Goal: Transaction & Acquisition: Book appointment/travel/reservation

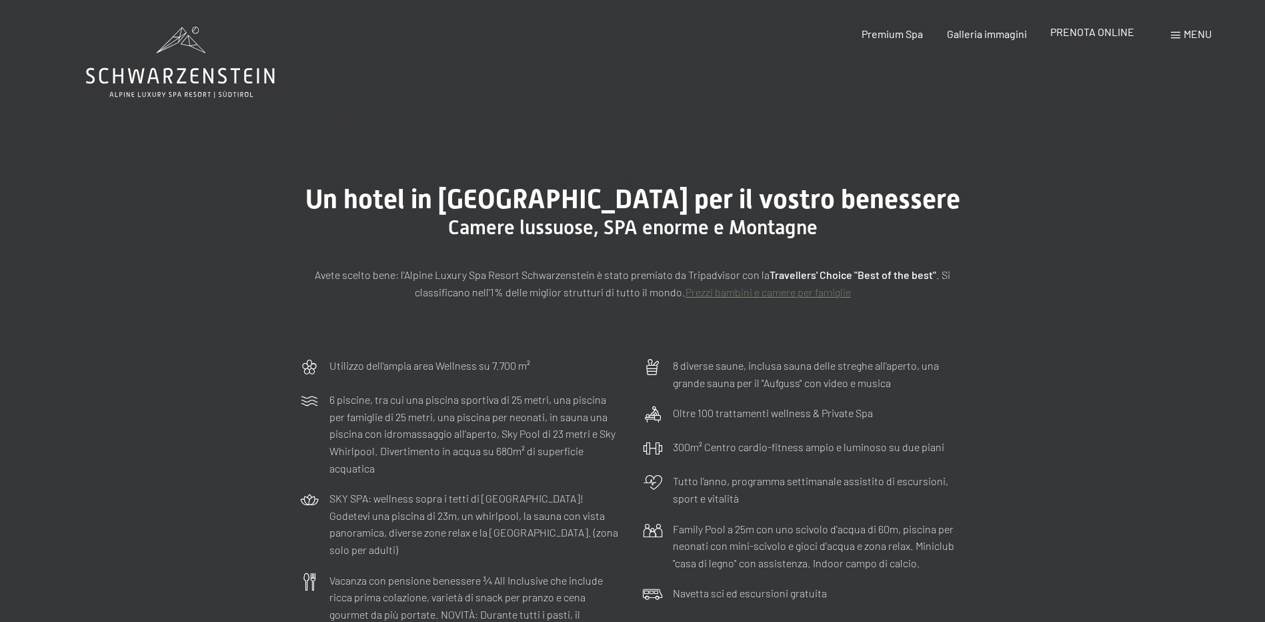
click at [1117, 33] on span "PRENOTA ONLINE" at bounding box center [1092, 31] width 84 height 13
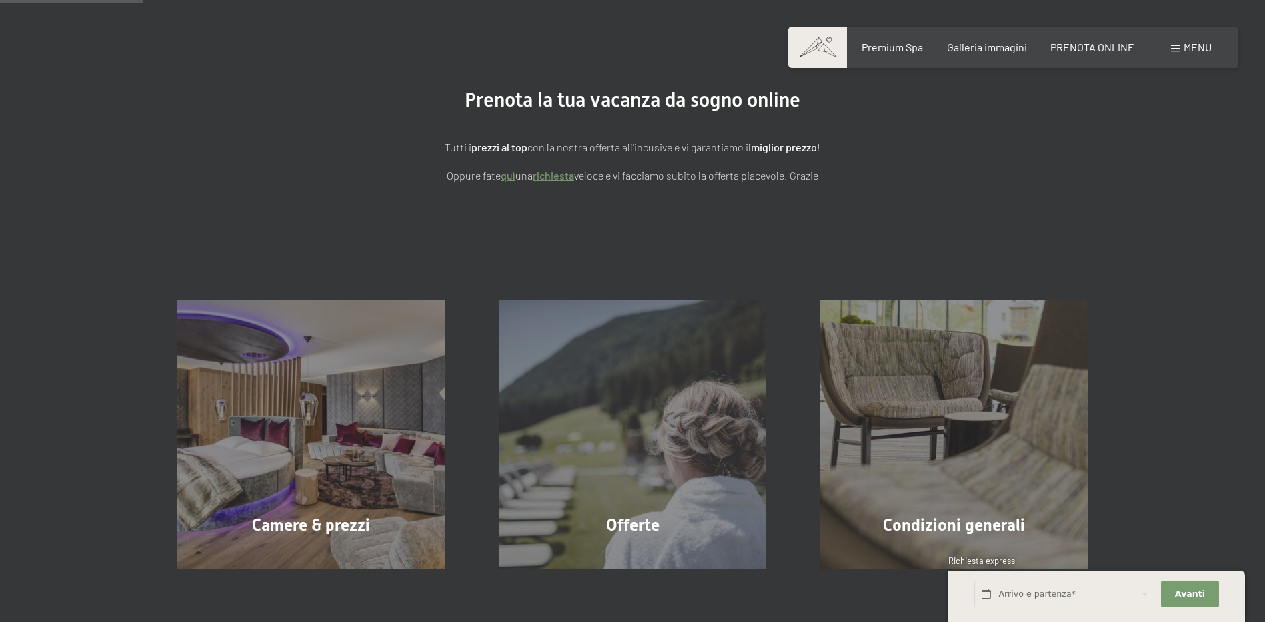
scroll to position [200, 0]
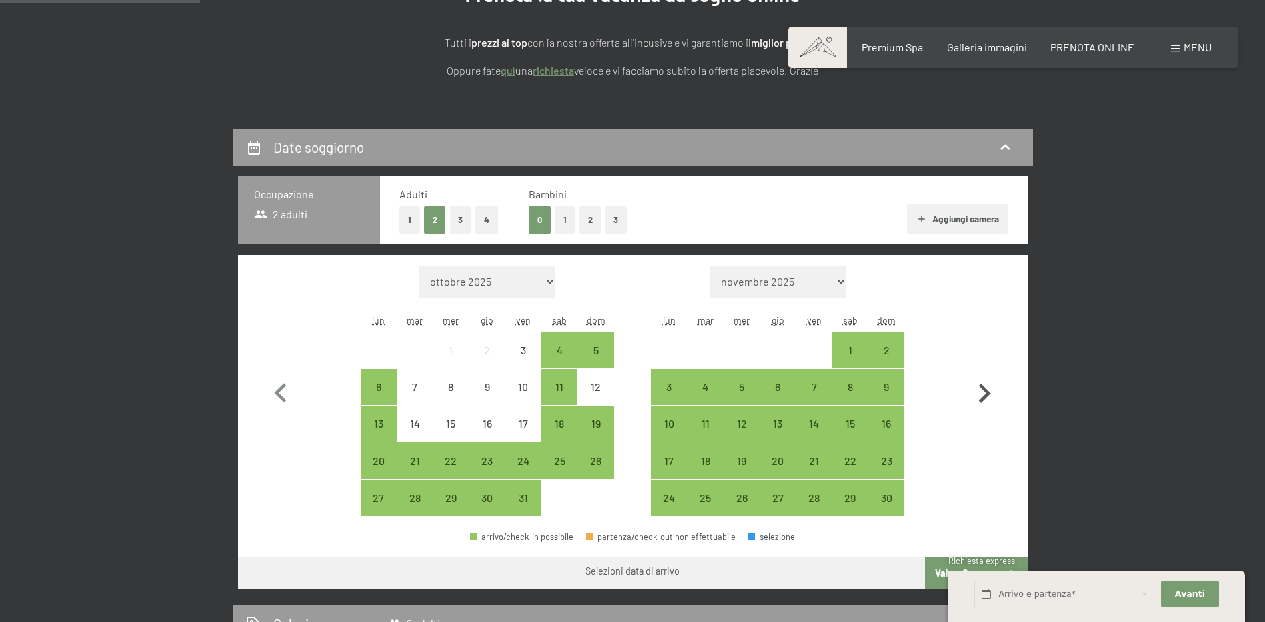
click at [979, 386] on icon "button" at bounding box center [984, 393] width 39 height 39
select select "[DATE]"
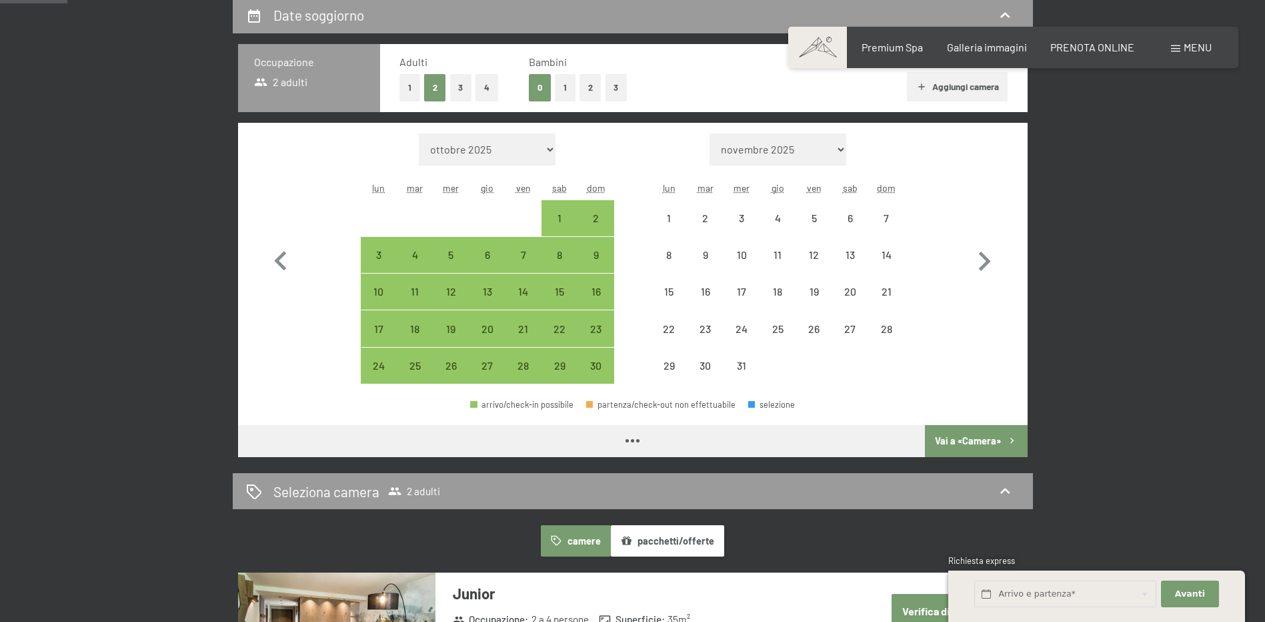
scroll to position [333, 0]
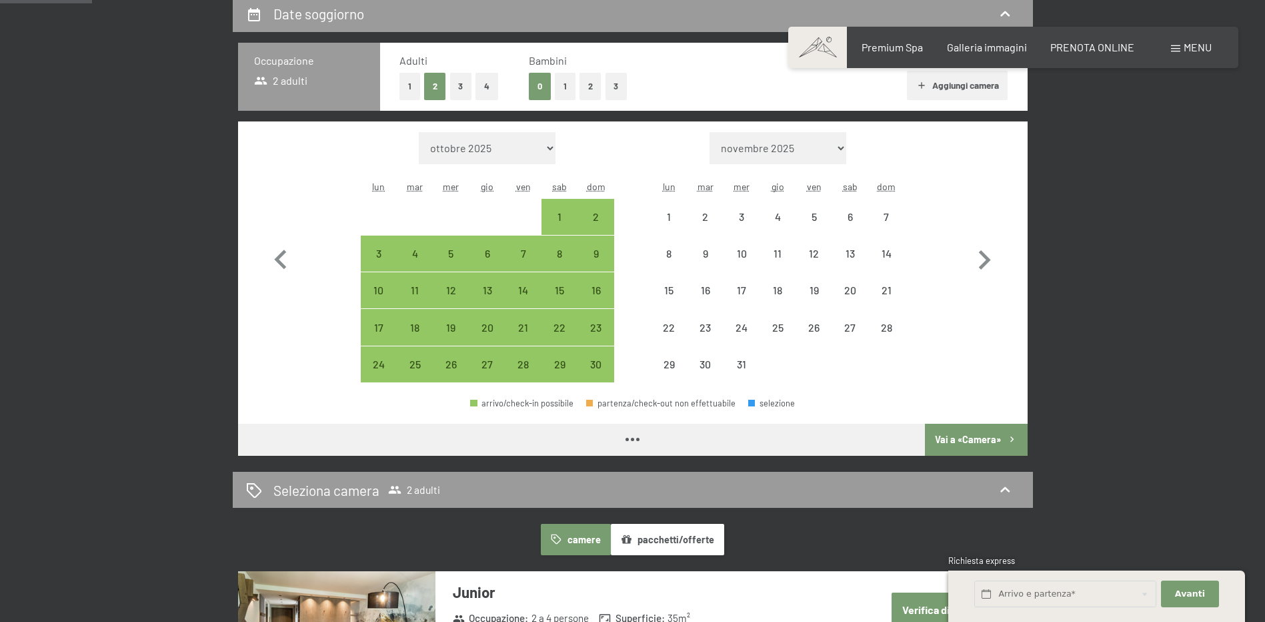
select select "[DATE]"
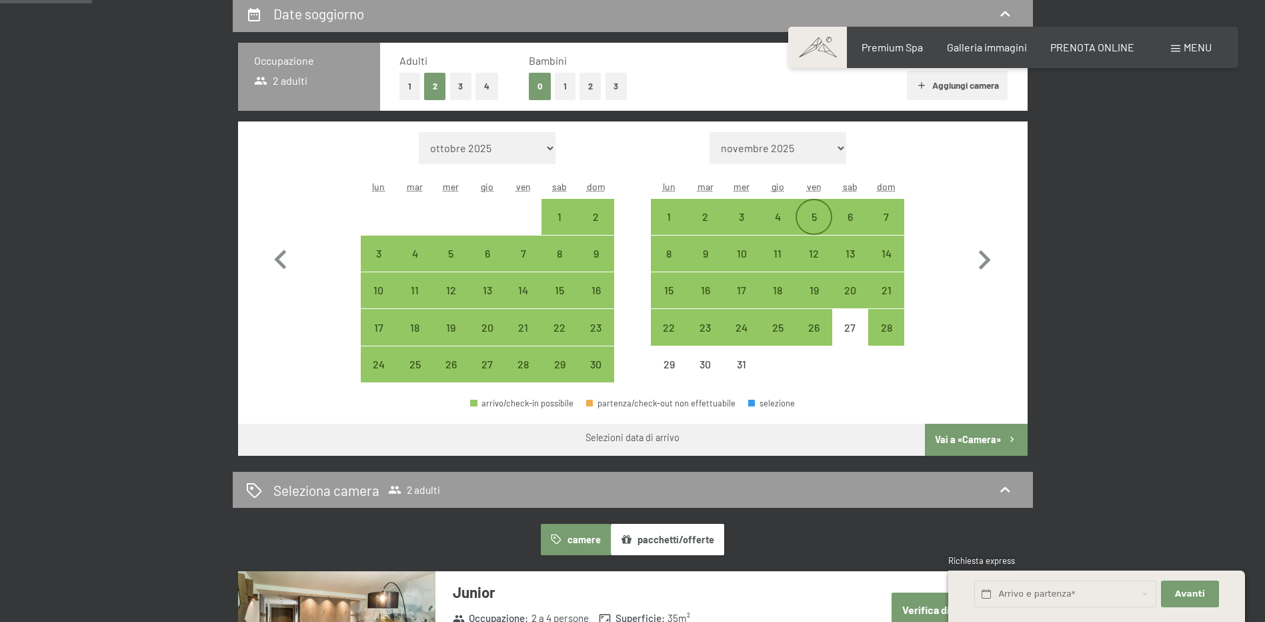
click at [821, 221] on div "5" at bounding box center [813, 227] width 33 height 33
select select "2025-11-01"
select select "2025-12-01"
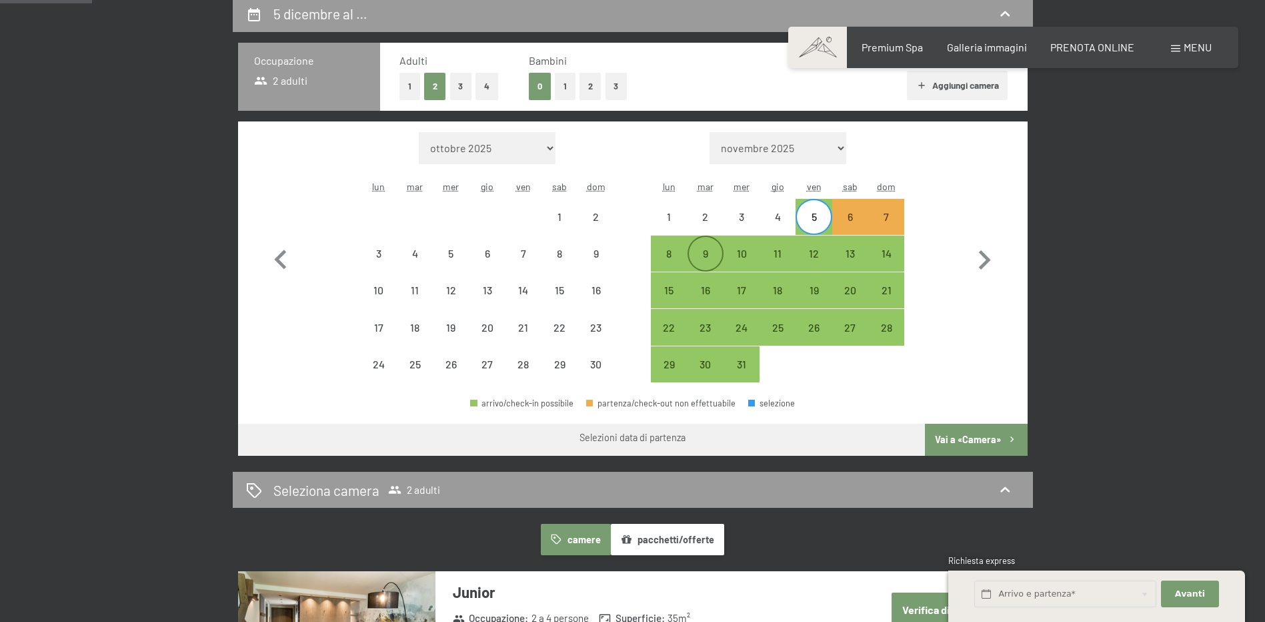
click at [708, 259] on div "9" at bounding box center [705, 264] width 33 height 33
select select "2025-11-01"
select select "2025-12-01"
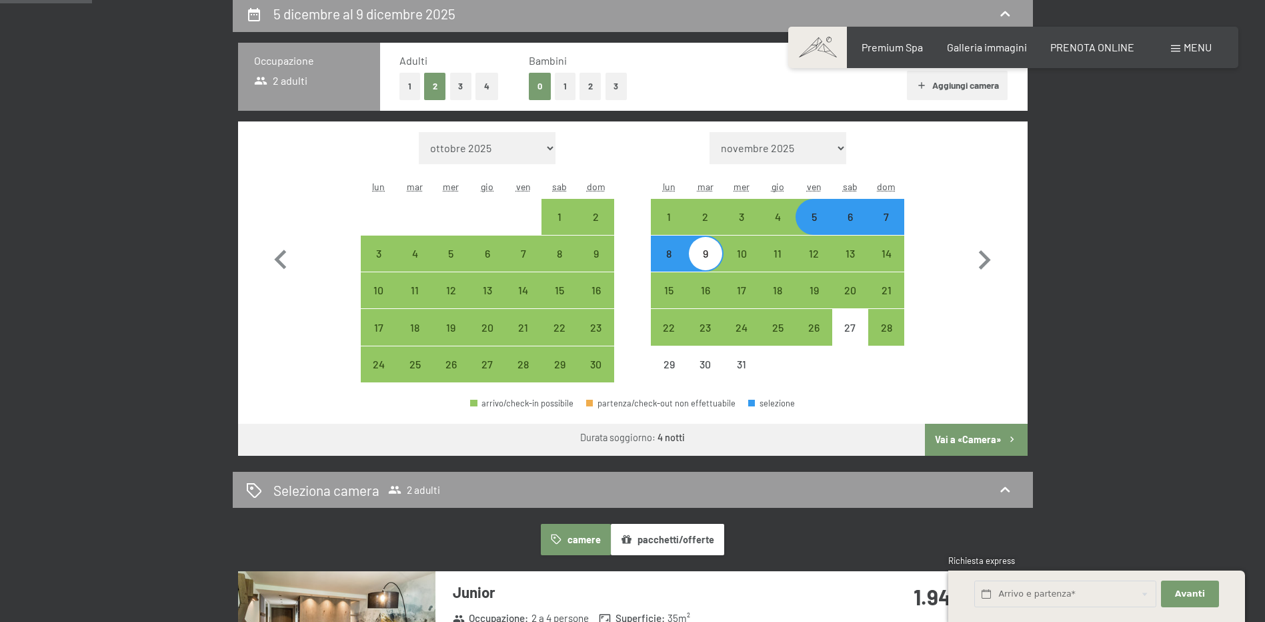
click at [996, 430] on button "Vai a «Camera»" at bounding box center [976, 439] width 102 height 32
select select "2025-11-01"
select select "2025-12-01"
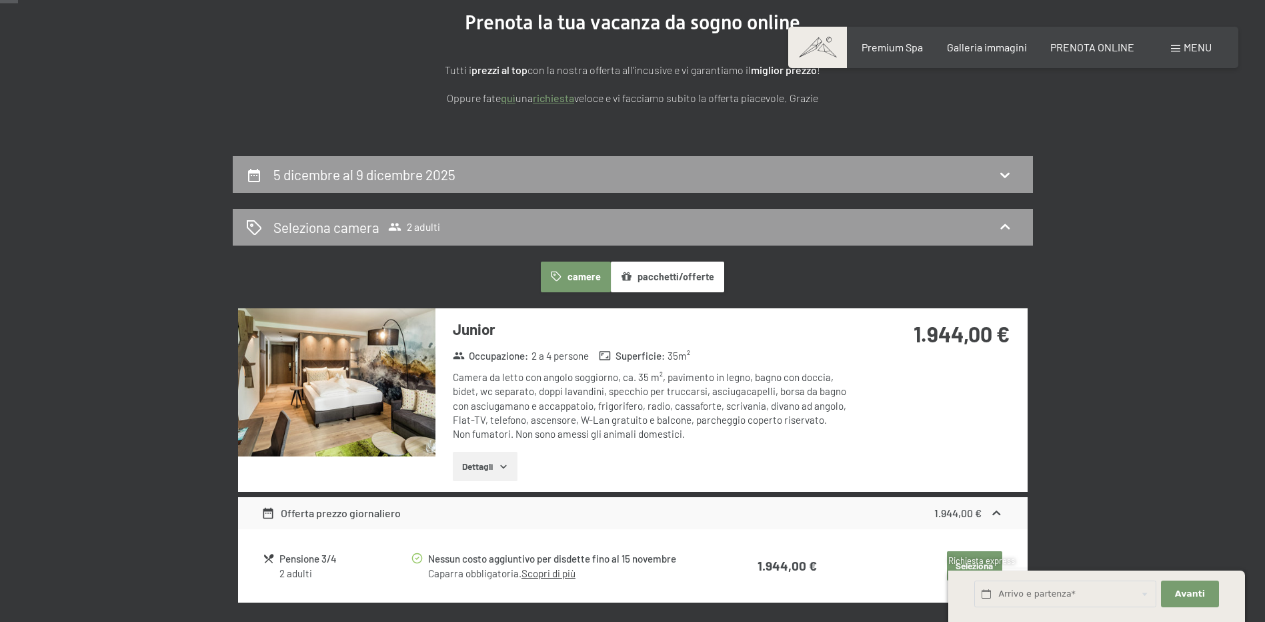
scroll to position [0, 0]
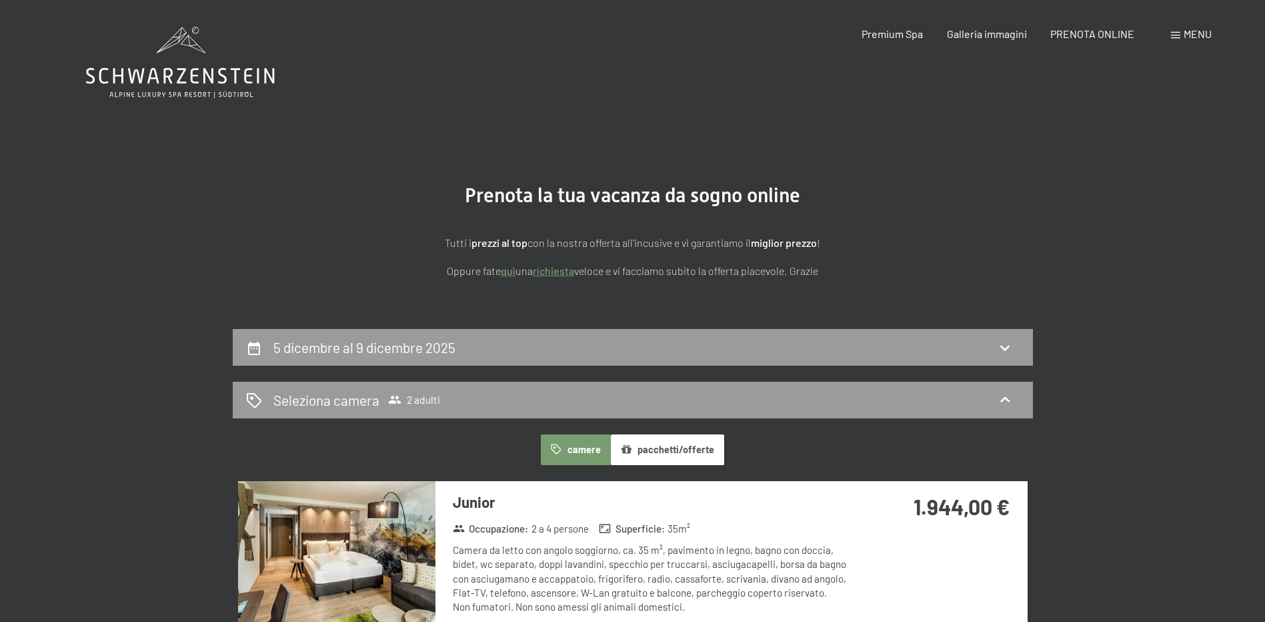
click at [243, 89] on icon at bounding box center [180, 62] width 189 height 71
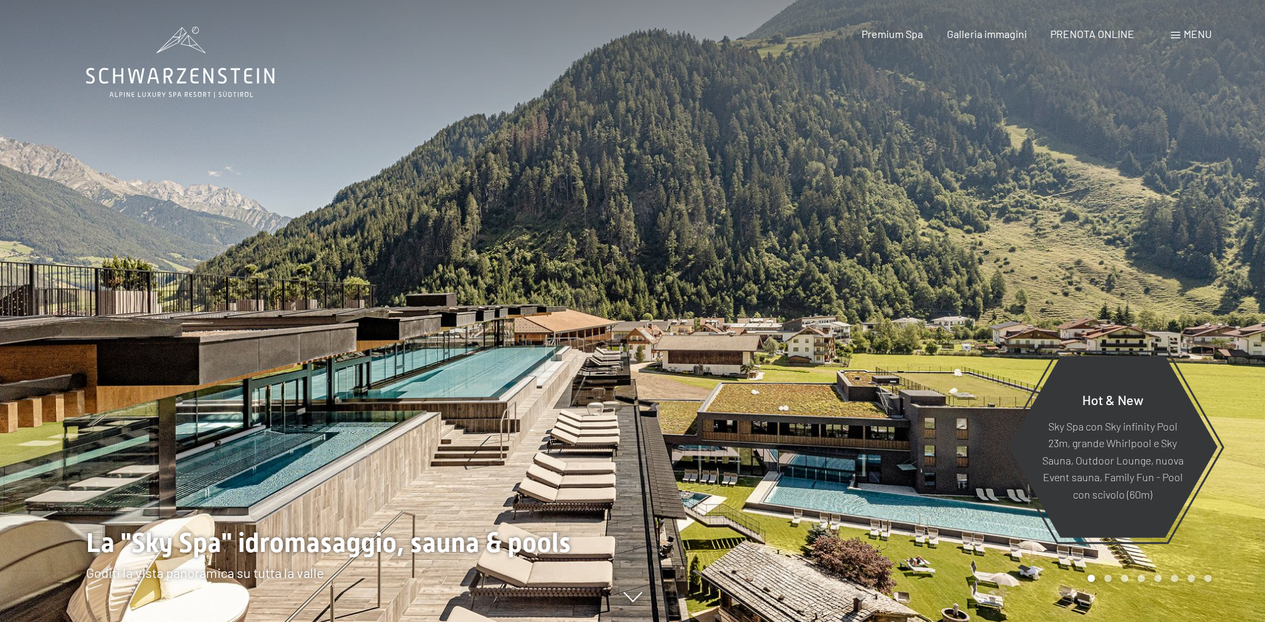
click at [1199, 41] on div "Prenotazione Richiesta Premium Spa Galleria immagini PRENOTA ONLINE Menu DE IT …" at bounding box center [1013, 34] width 397 height 15
click at [1199, 40] on div "Menu" at bounding box center [1191, 34] width 41 height 15
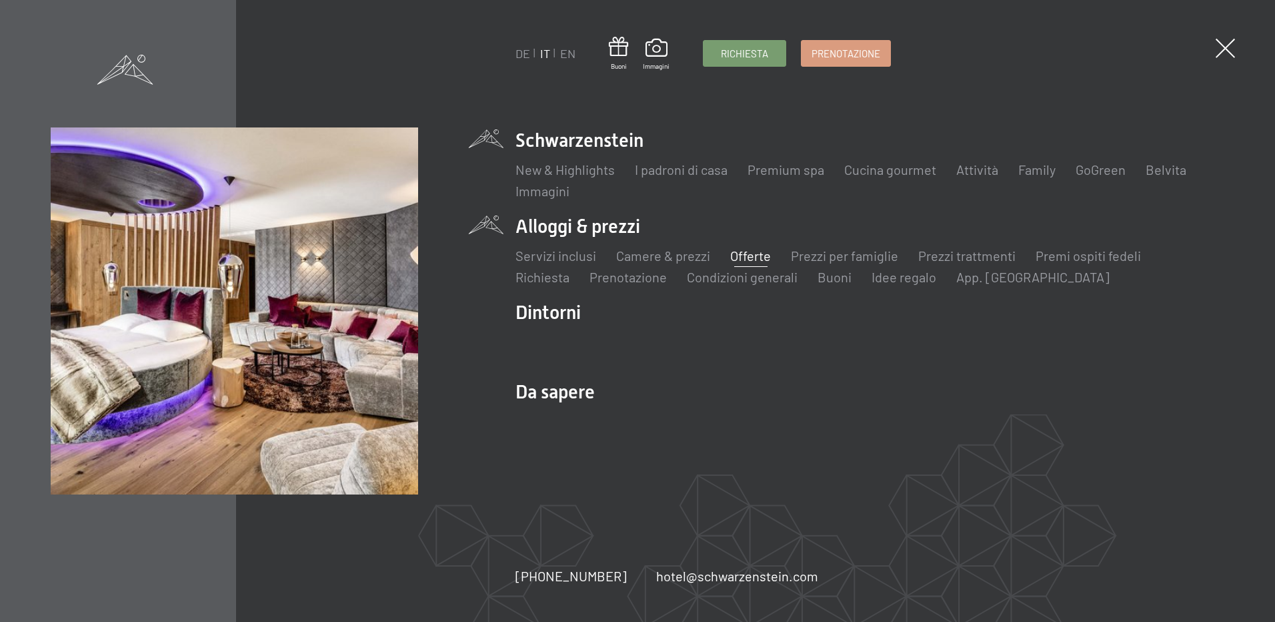
click at [741, 259] on link "Offerte" at bounding box center [750, 255] width 41 height 16
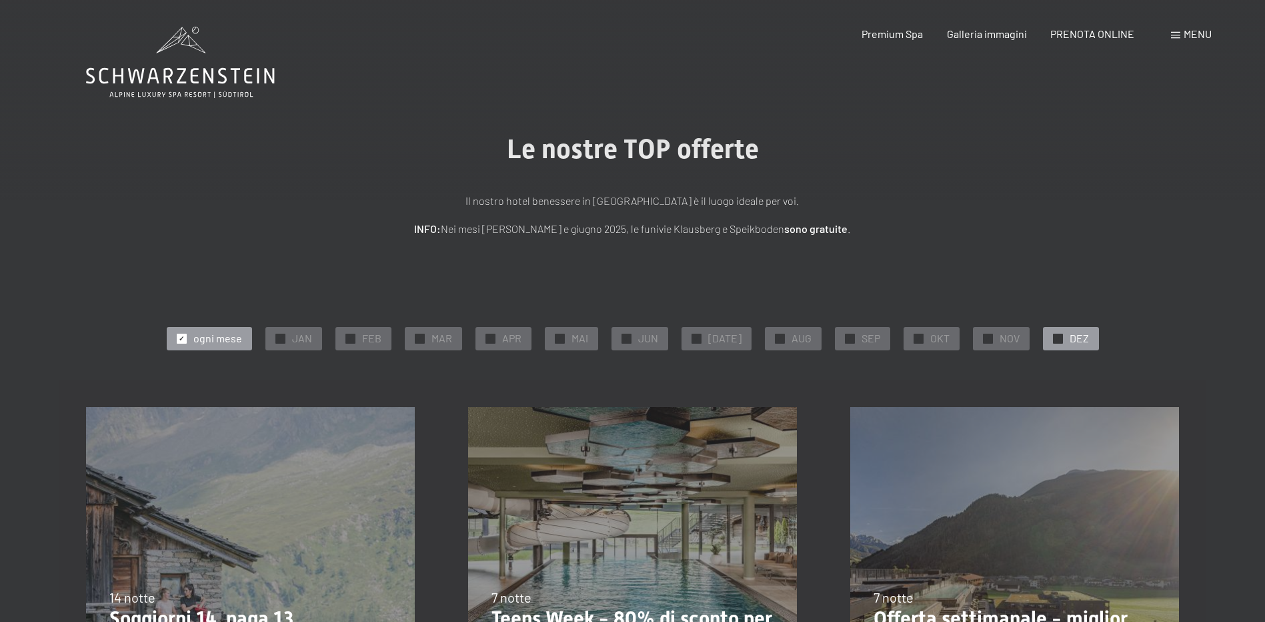
click at [1043, 338] on div "✓ DEZ" at bounding box center [1071, 338] width 56 height 23
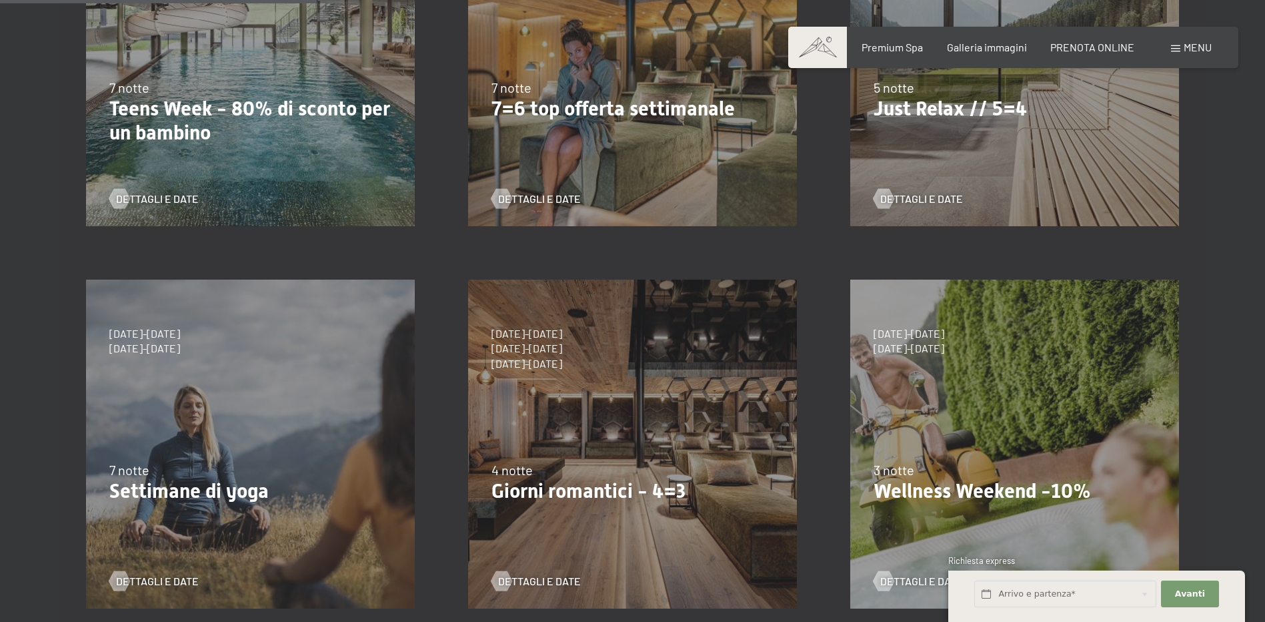
scroll to position [534, 0]
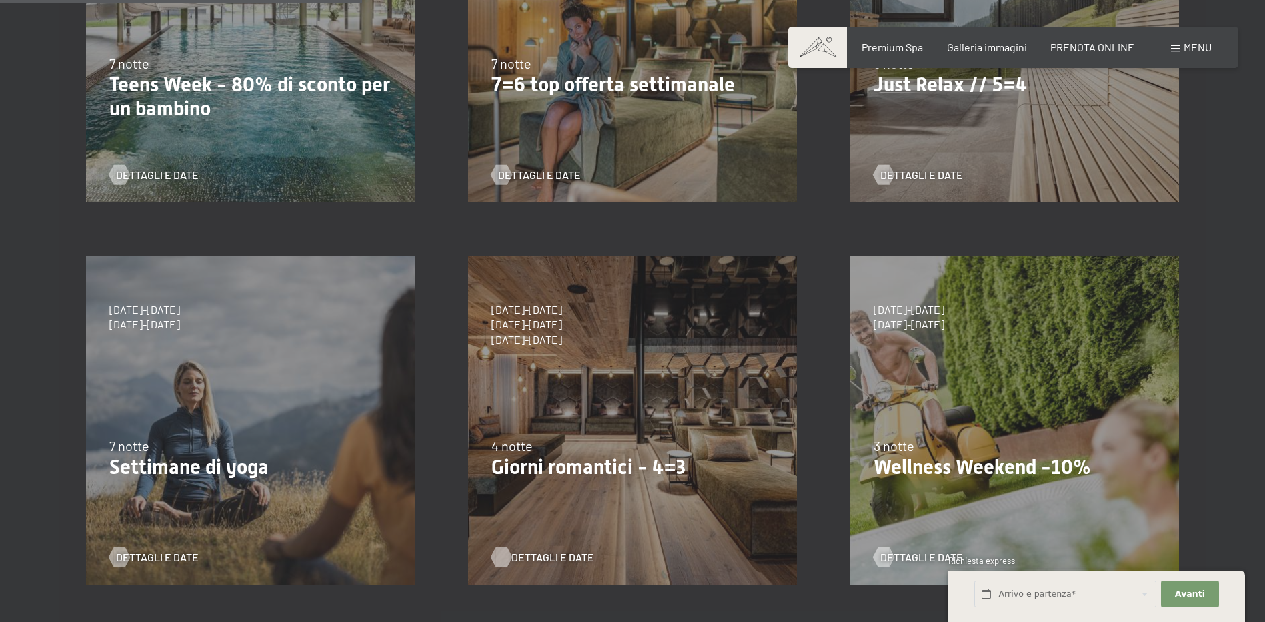
click at [560, 559] on span "Dettagli e Date" at bounding box center [553, 557] width 83 height 15
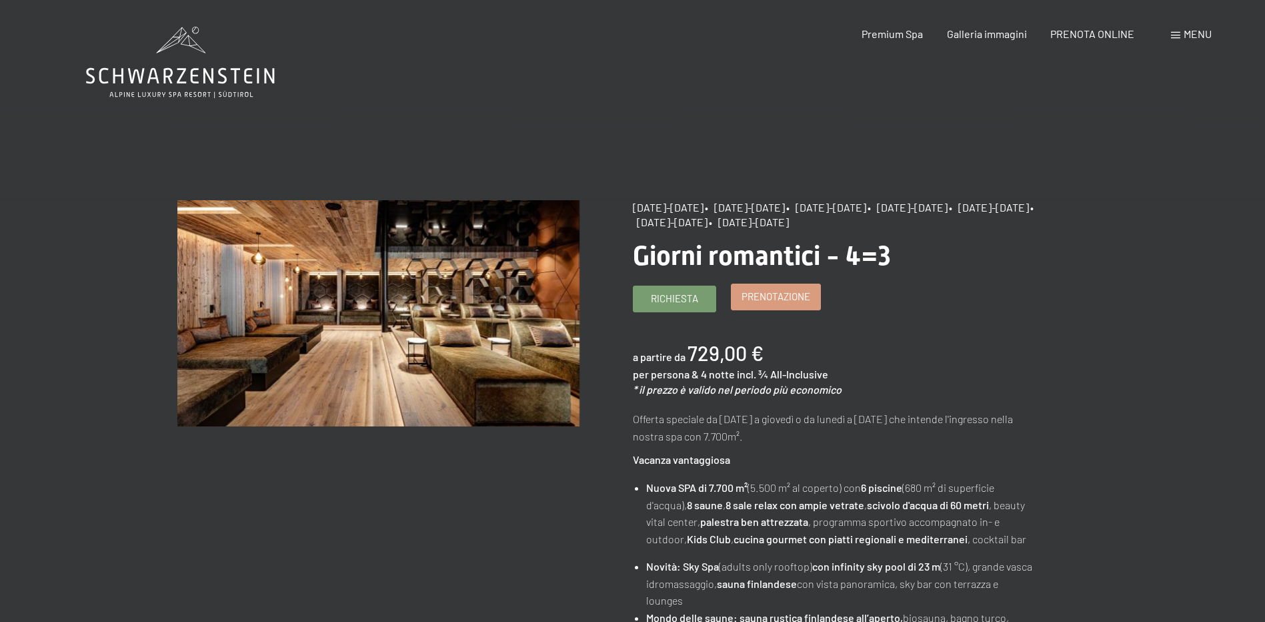
click at [772, 303] on span "Prenotazione" at bounding box center [776, 296] width 69 height 14
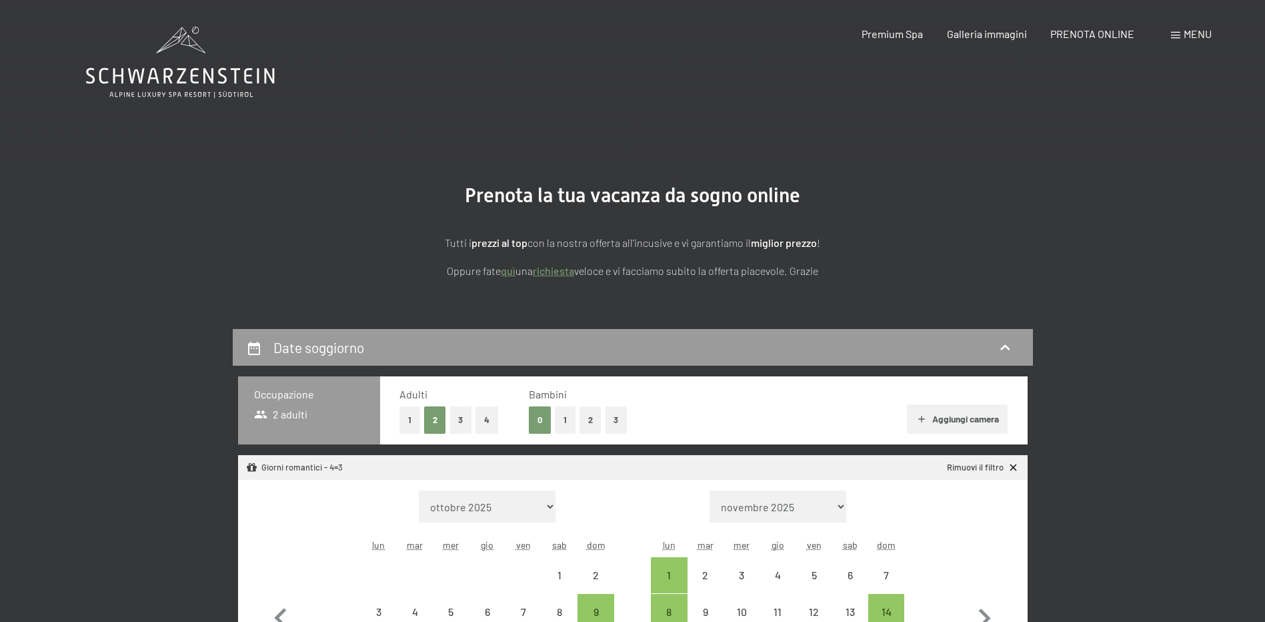
select select "[DATE]"
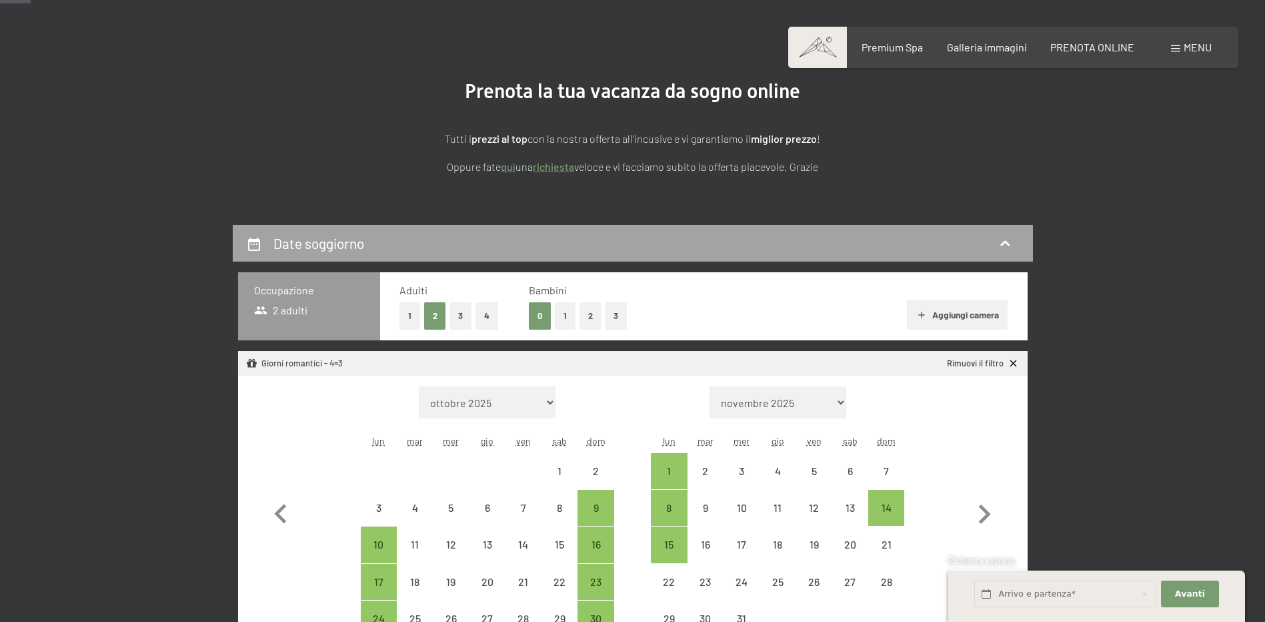
scroll to position [333, 0]
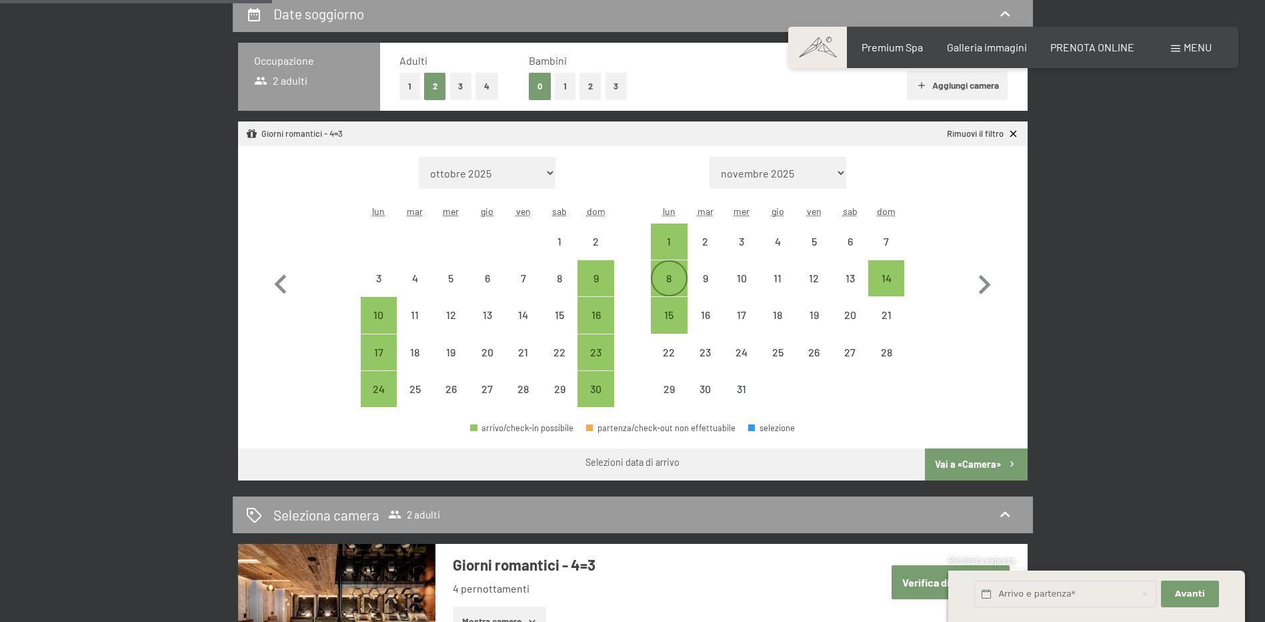
click at [678, 286] on div "8" at bounding box center [668, 289] width 33 height 33
select select "[DATE]"
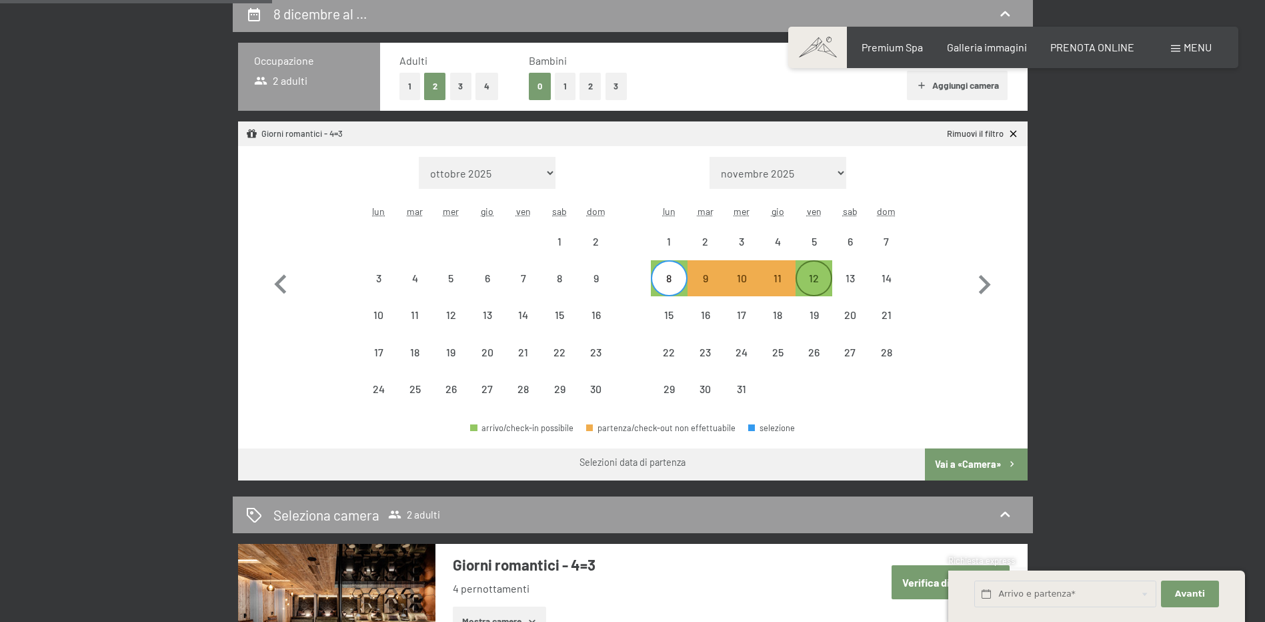
click at [808, 275] on div "12" at bounding box center [813, 289] width 33 height 33
select select "[DATE]"
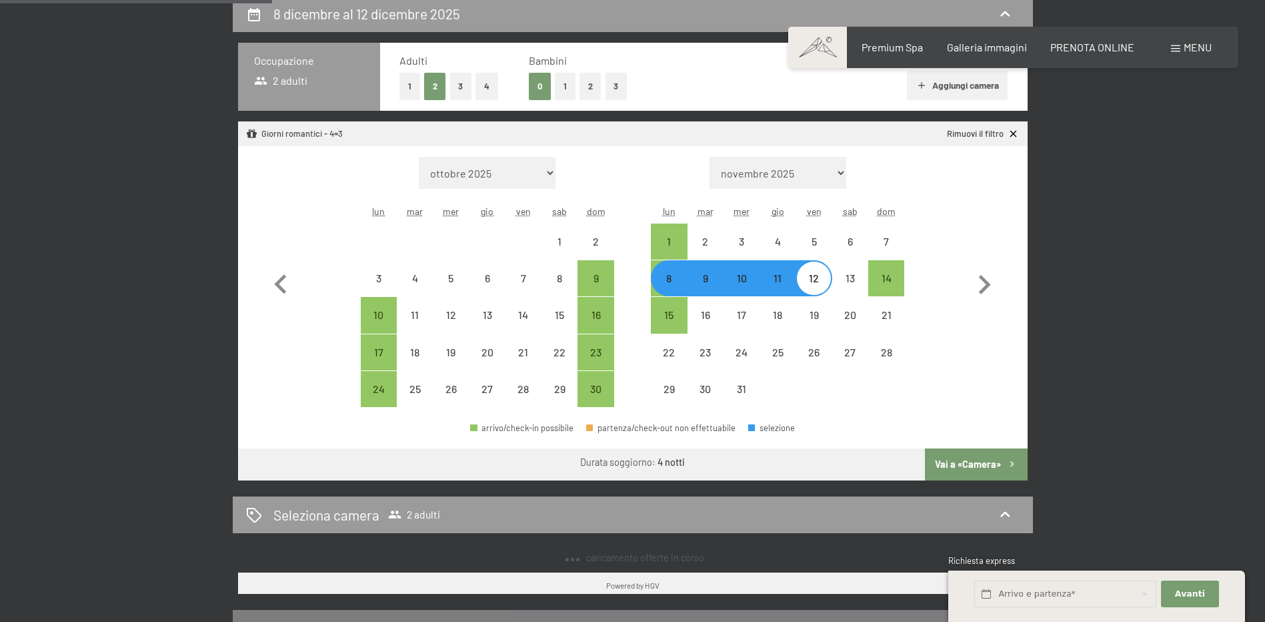
select select "[DATE]"
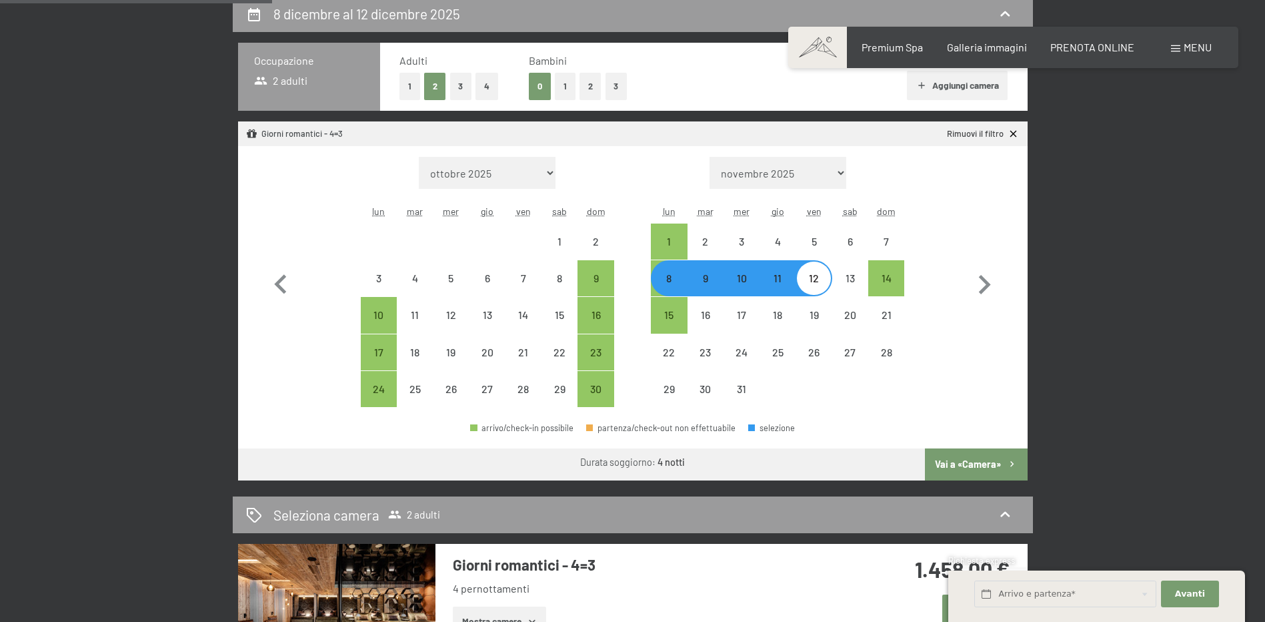
click at [961, 460] on button "Vai a «Camera»" at bounding box center [976, 464] width 102 height 32
select select "[DATE]"
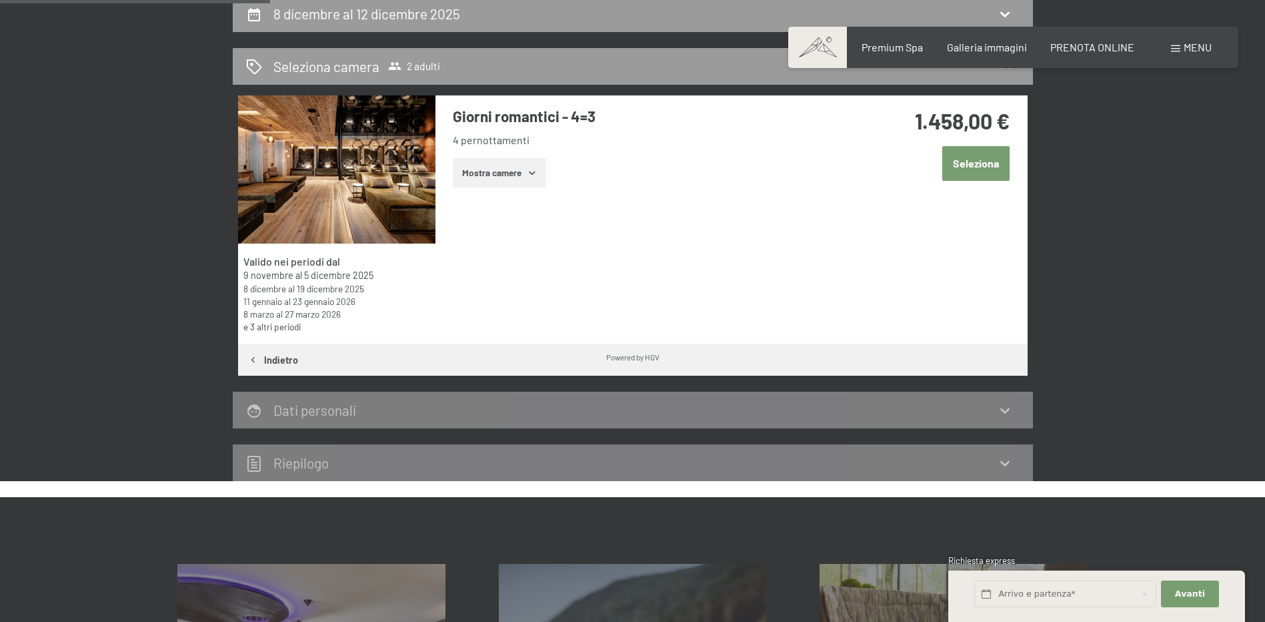
scroll to position [329, 0]
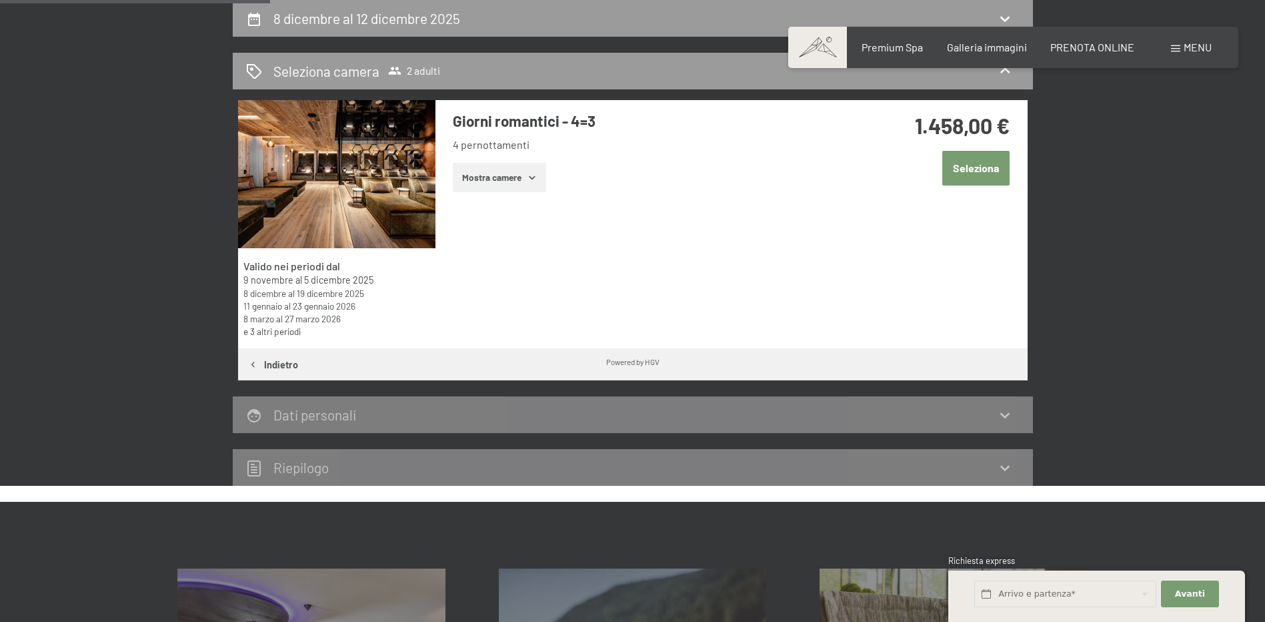
click at [974, 168] on button "Seleziona" at bounding box center [975, 168] width 67 height 34
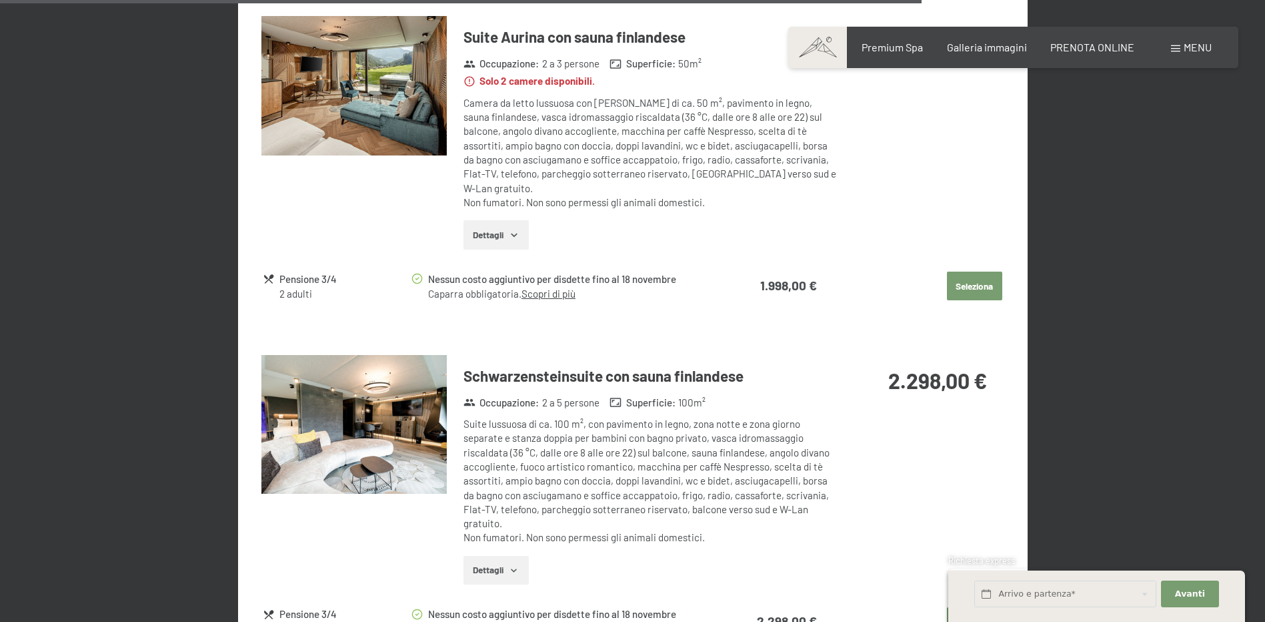
scroll to position [2878, 0]
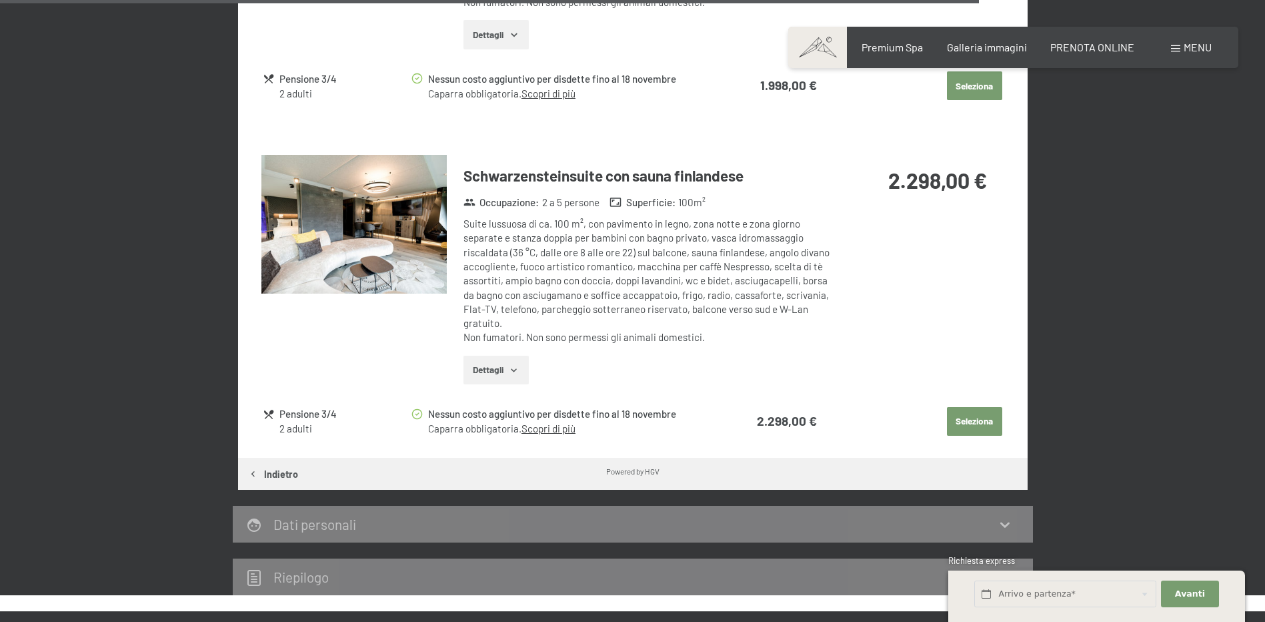
click at [520, 365] on icon "button" at bounding box center [514, 370] width 11 height 11
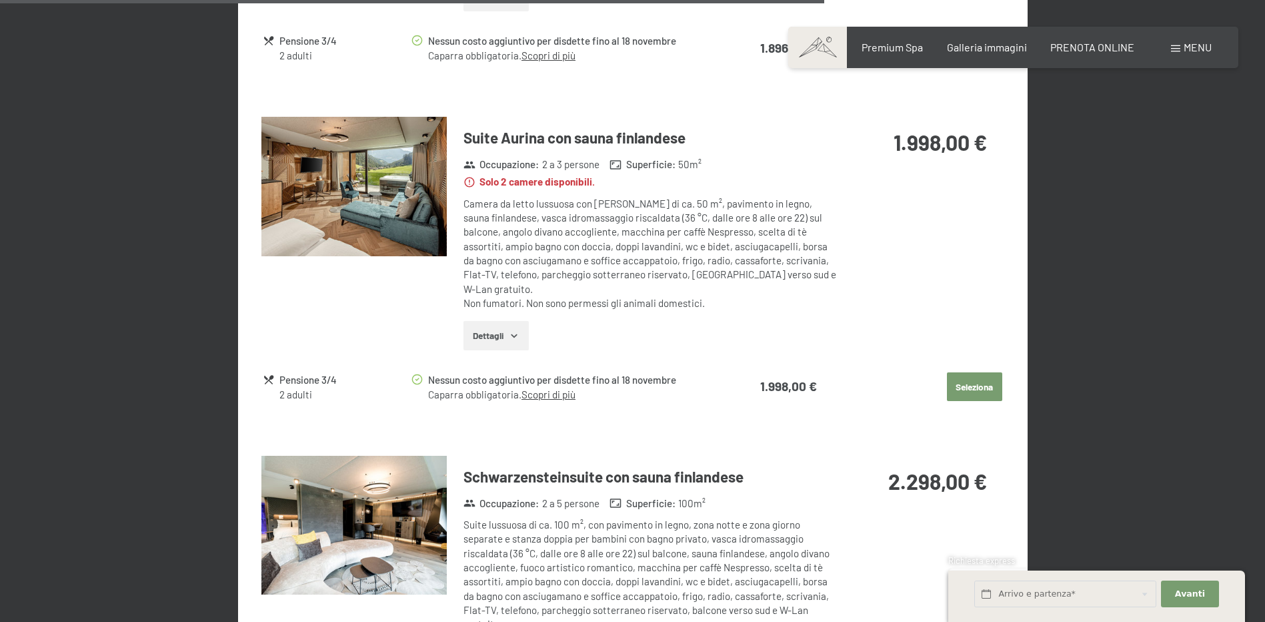
scroll to position [2544, 0]
